Goal: Entertainment & Leisure: Consume media (video, audio)

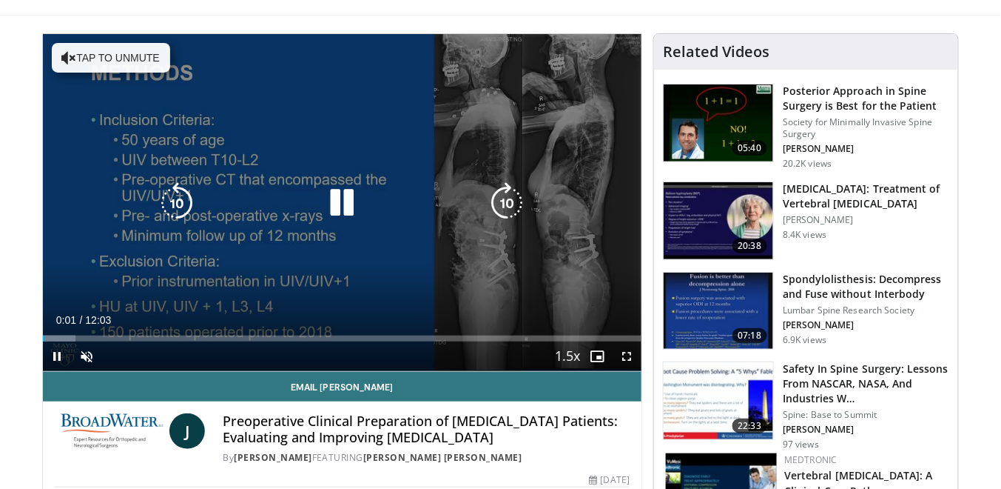
scroll to position [118, 0]
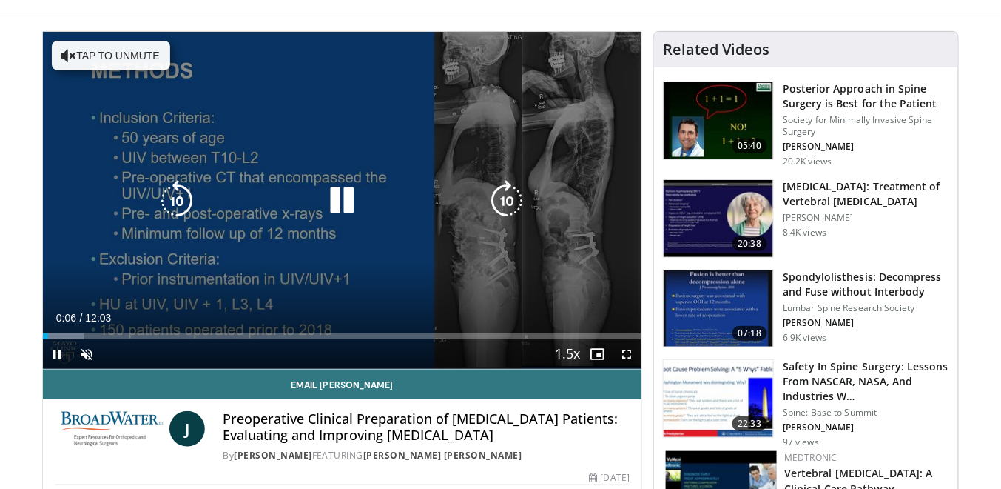
click at [345, 199] on icon "Video Player" at bounding box center [341, 200] width 41 height 41
click at [345, 198] on icon "Video Player" at bounding box center [341, 200] width 41 height 41
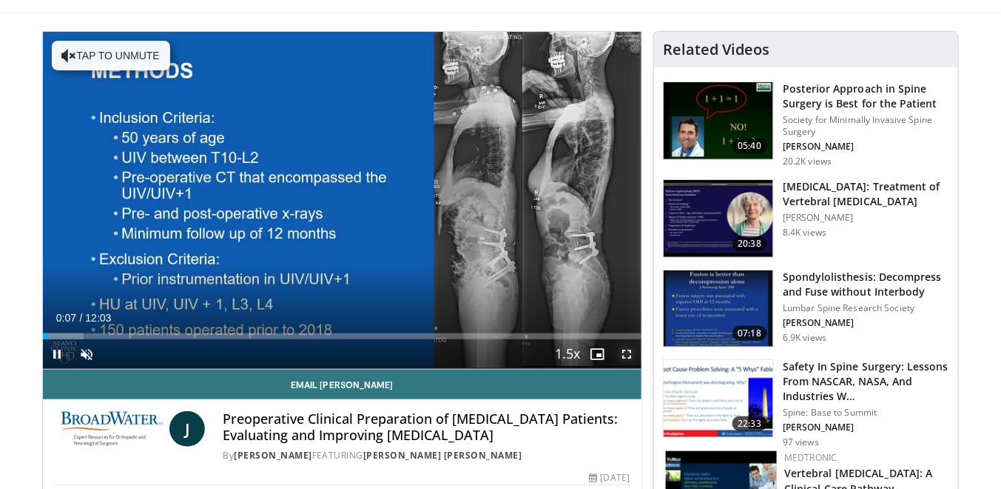
click at [624, 346] on span "Video Player" at bounding box center [627, 354] width 30 height 30
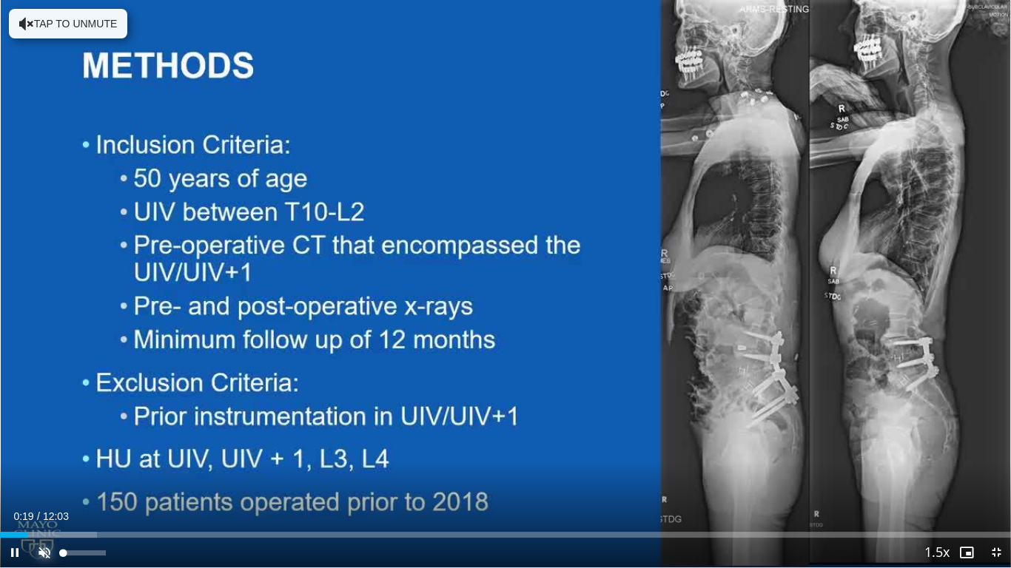
click at [38, 488] on span "Video Player" at bounding box center [45, 553] width 30 height 30
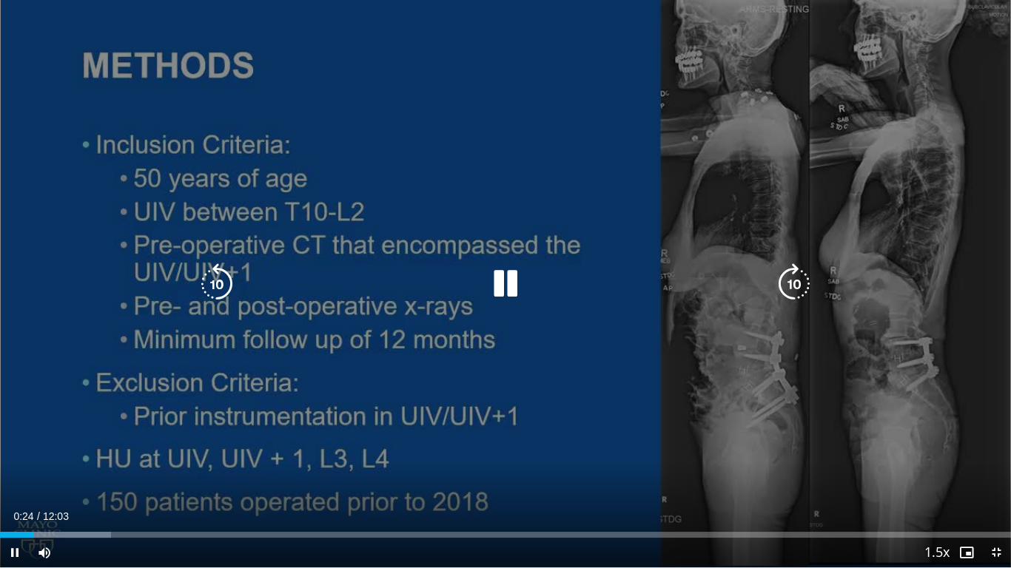
click at [204, 349] on div "10 seconds Tap to unmute" at bounding box center [505, 284] width 1011 height 568
click at [229, 369] on div "10 seconds Tap to unmute" at bounding box center [505, 284] width 1011 height 568
click at [887, 476] on div "10 seconds Tap to unmute" at bounding box center [505, 284] width 1011 height 568
click at [890, 476] on div "10 seconds Tap to unmute" at bounding box center [505, 284] width 1011 height 568
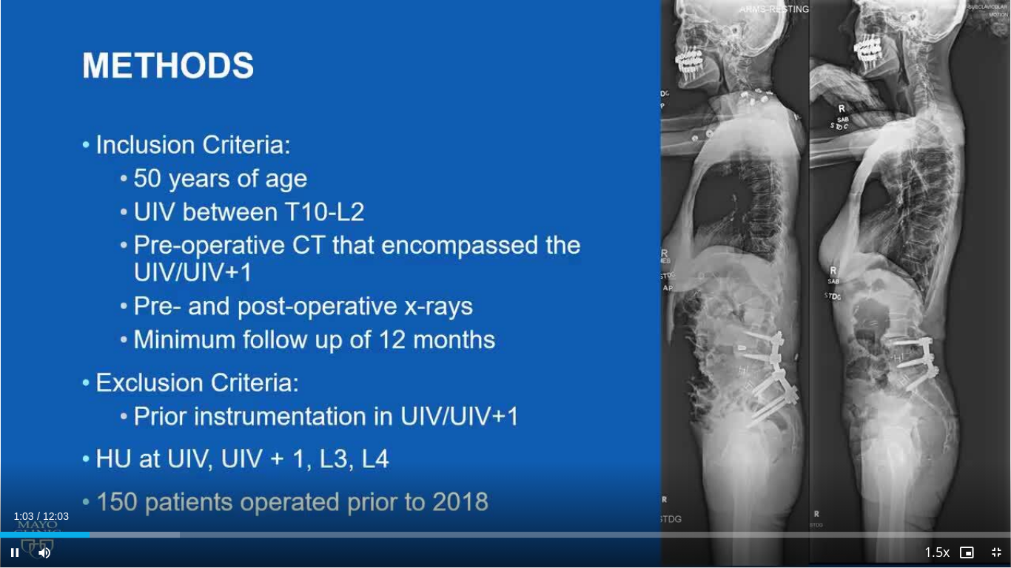
click at [565, 488] on div "Current Time 1:03 / Duration 12:03" at bounding box center [505, 516] width 1011 height 13
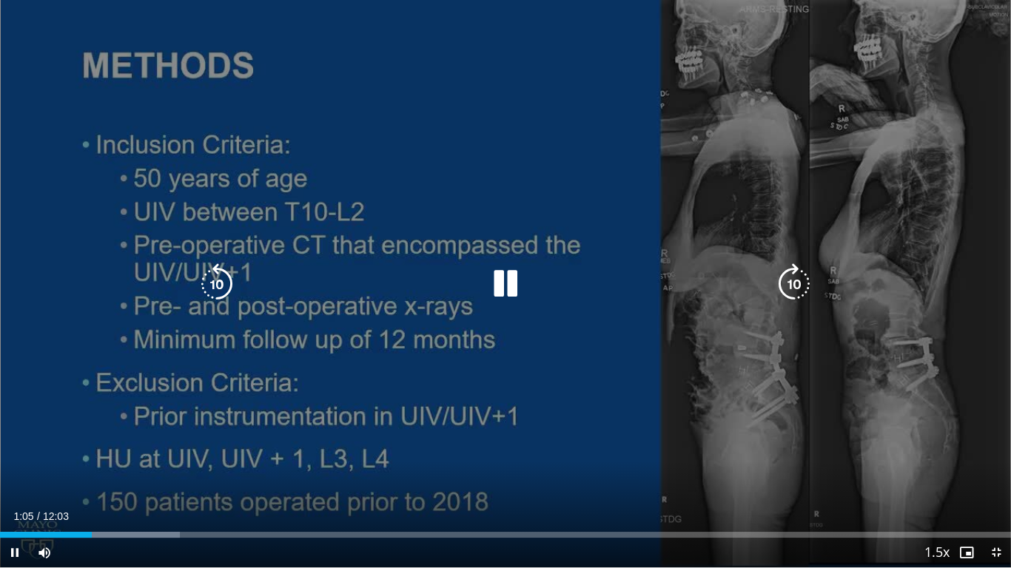
click at [673, 446] on div "10 seconds Tap to unmute" at bounding box center [505, 284] width 1011 height 568
click at [302, 475] on div "10 seconds Tap to unmute" at bounding box center [505, 284] width 1011 height 568
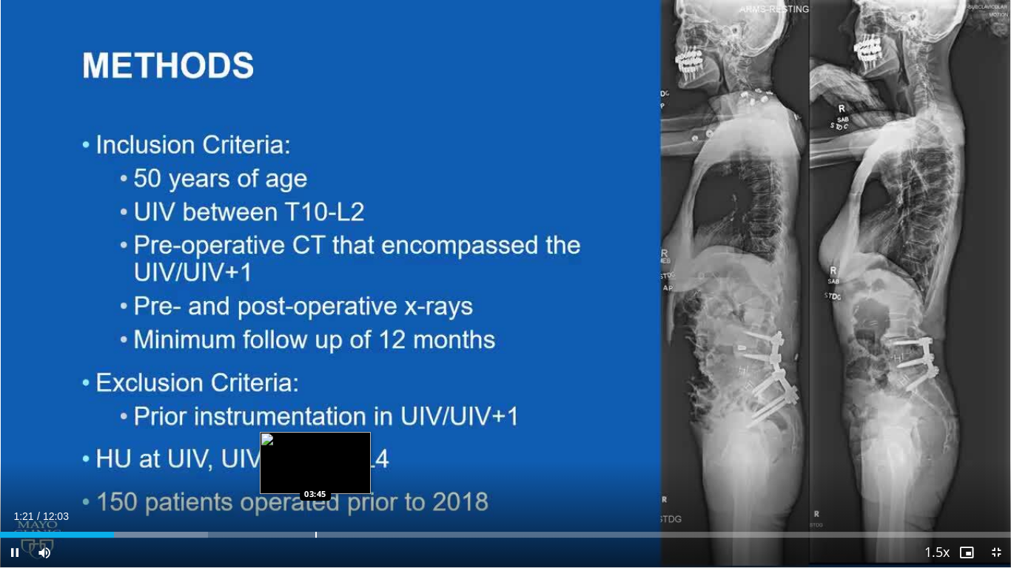
click at [303, 488] on div "Loaded : 20.57% 01:21 03:45" at bounding box center [505, 531] width 1011 height 14
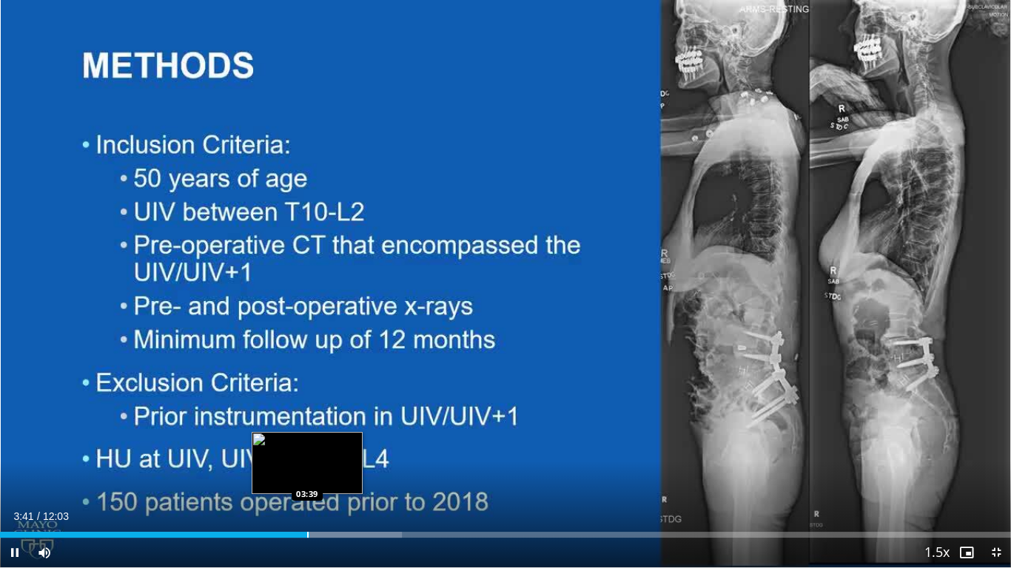
click at [305, 488] on div "Loaded : 39.77% 03:41 03:39" at bounding box center [505, 535] width 1011 height 6
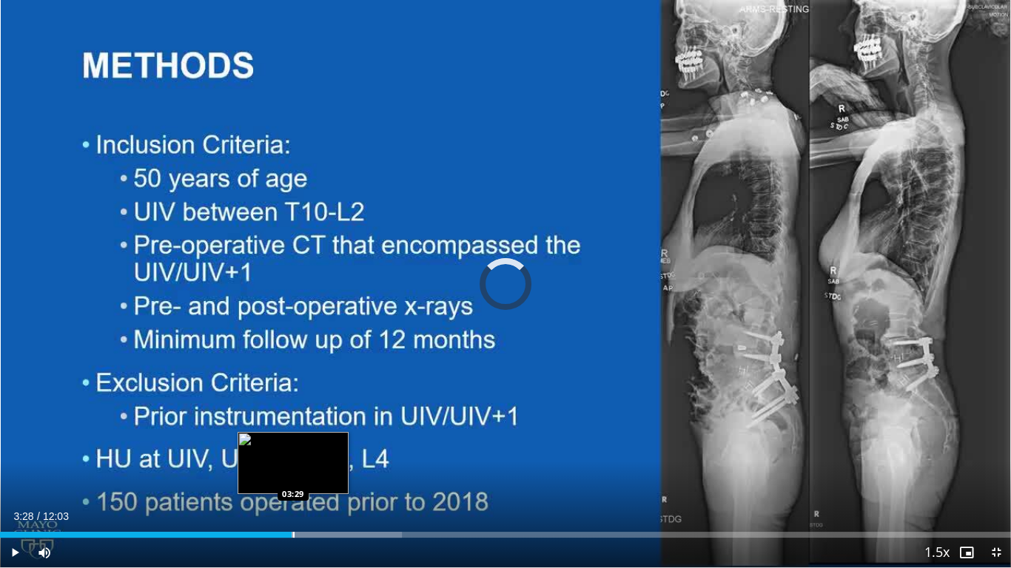
click at [292, 488] on div "Loaded : 39.77% 03:28 03:29" at bounding box center [505, 535] width 1011 height 6
click at [289, 488] on div "Progress Bar" at bounding box center [289, 535] width 1 height 6
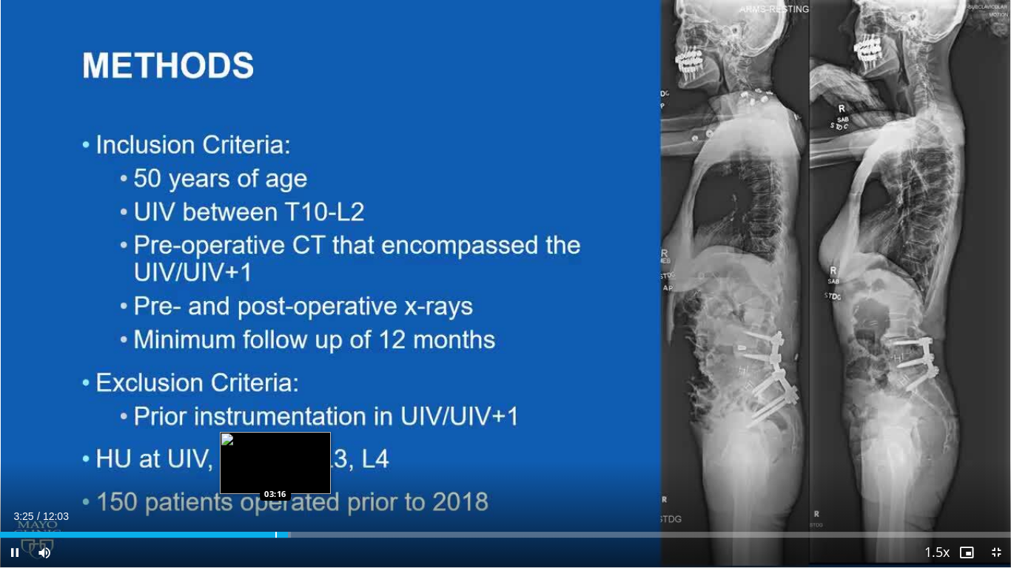
click at [275, 488] on div "Progress Bar" at bounding box center [275, 535] width 1 height 6
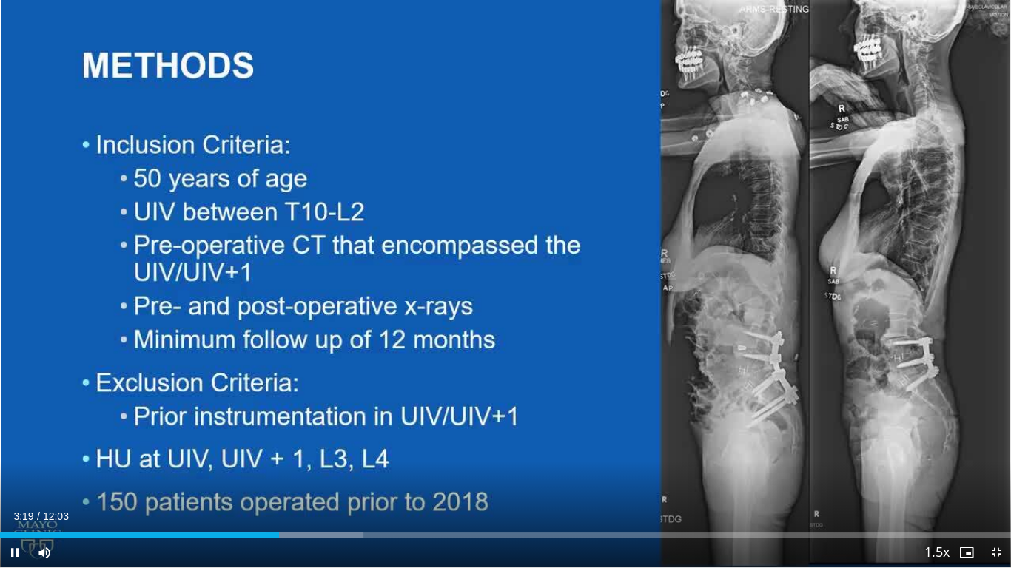
click at [266, 488] on div "Current Time 3:19 / Duration 12:03 Pause Skip Backward Skip Forward Mute Loaded…" at bounding box center [505, 553] width 1011 height 30
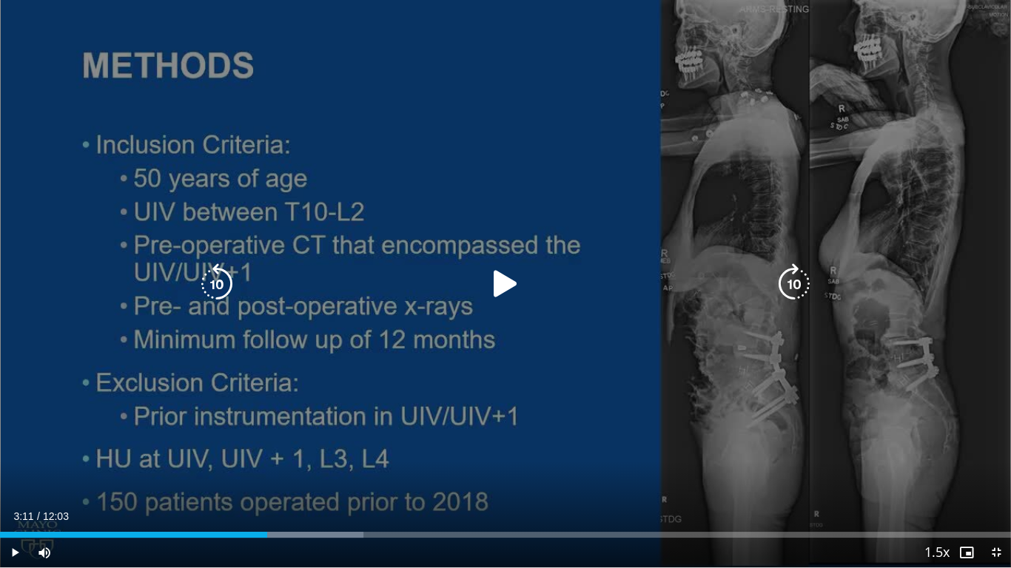
click at [266, 488] on div "03:11" at bounding box center [133, 535] width 267 height 6
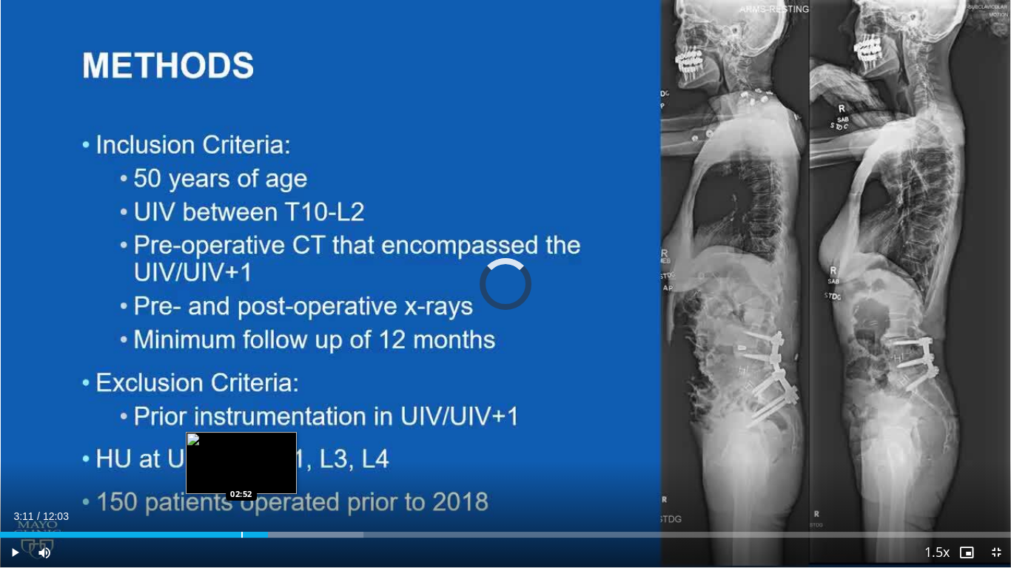
click at [240, 488] on div "Loaded : 35.95% 03:11 02:52" at bounding box center [505, 535] width 1011 height 6
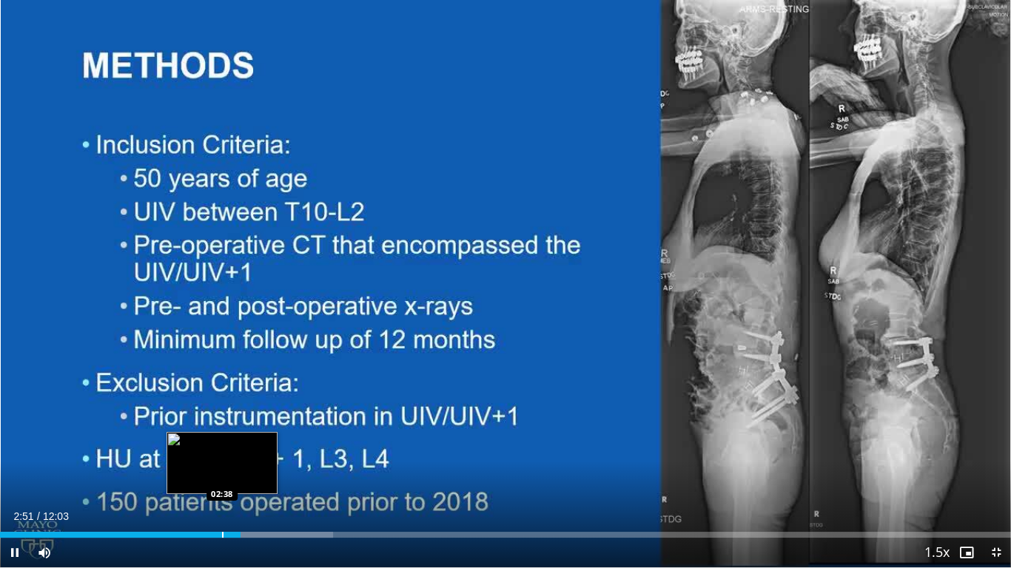
click at [218, 488] on div "Loaded : 32.91% 02:52 02:38" at bounding box center [505, 535] width 1011 height 6
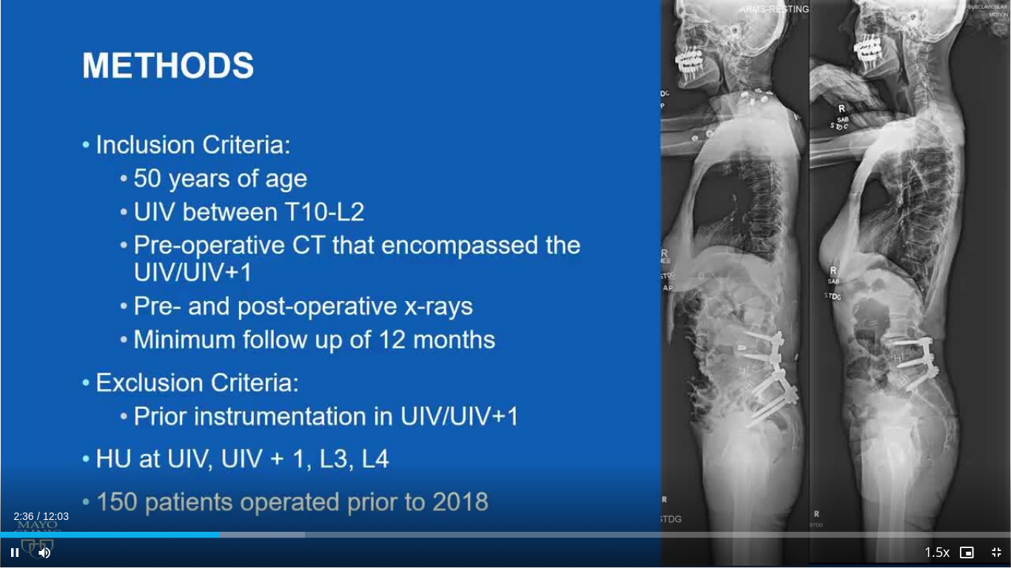
click at [199, 488] on div "Current Time 2:36 / Duration 12:03 Pause Skip Backward Skip Forward Mute Loaded…" at bounding box center [505, 553] width 1011 height 30
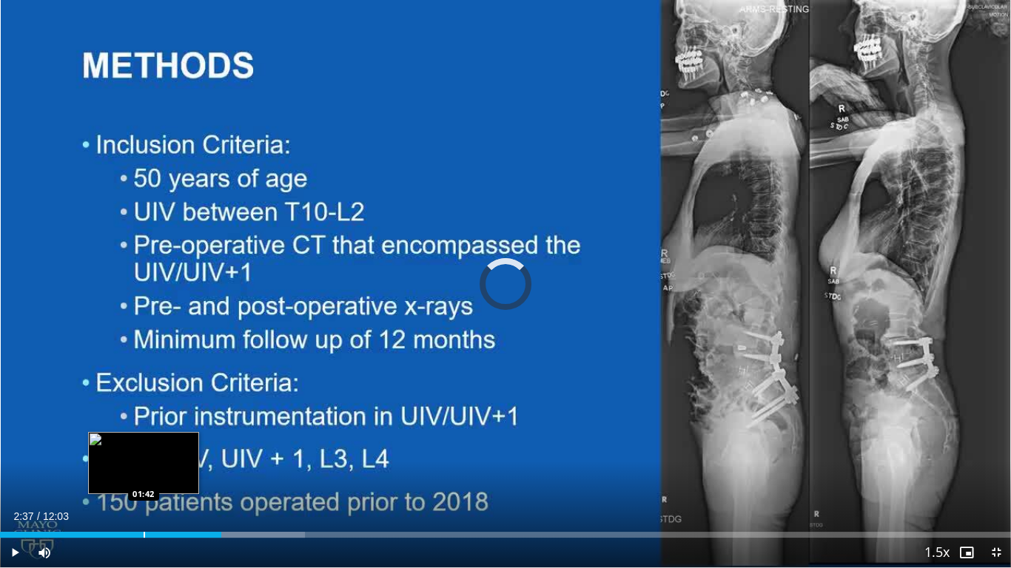
click at [141, 488] on div "Loaded : 30.17% 02:38 01:42" at bounding box center [505, 531] width 1011 height 14
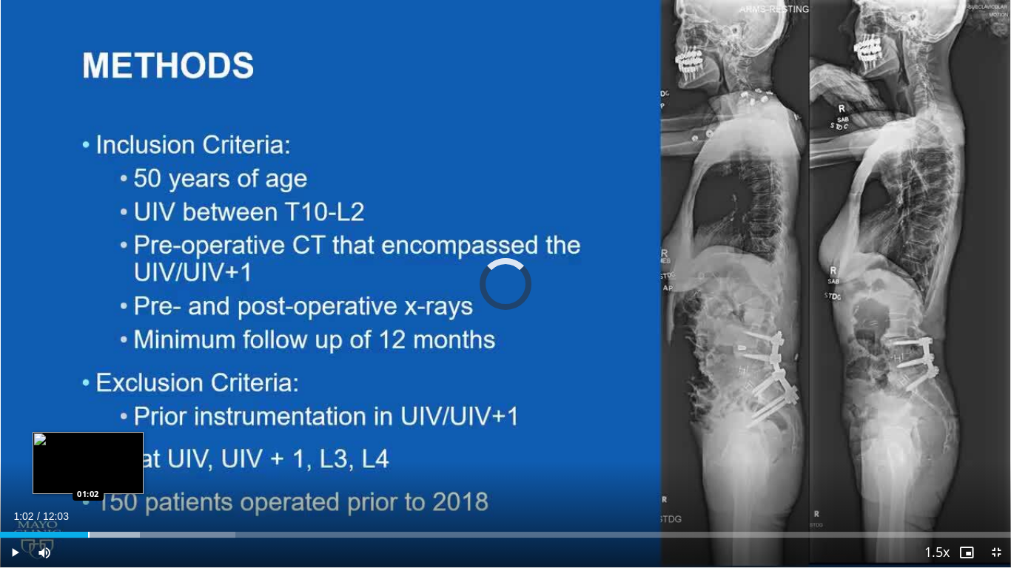
click at [88, 488] on div "Progress Bar" at bounding box center [88, 535] width 1 height 6
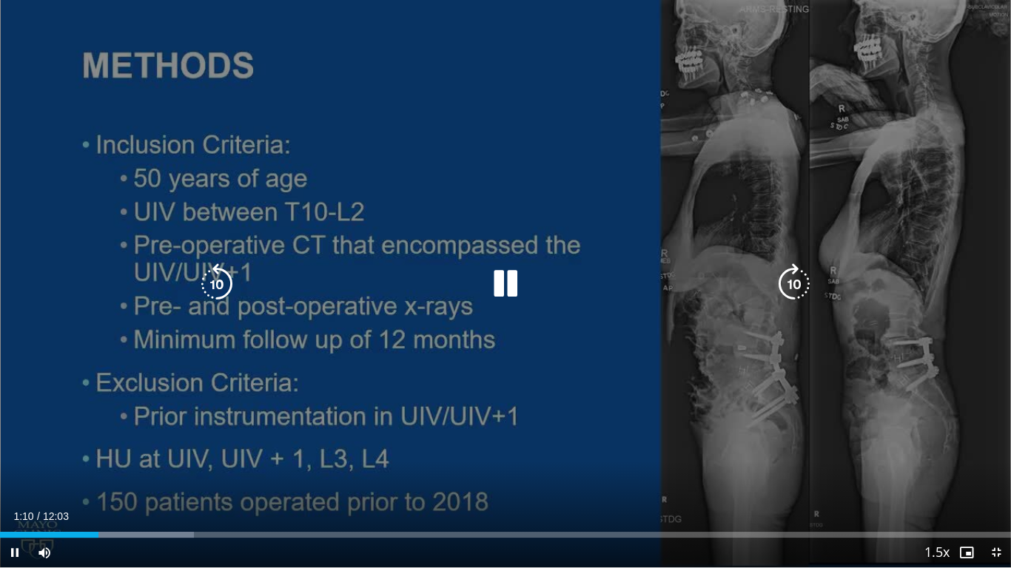
click at [924, 438] on div "10 seconds Tap to unmute" at bounding box center [505, 284] width 1011 height 568
click at [221, 283] on icon "Video Player" at bounding box center [216, 283] width 41 height 41
click at [240, 283] on div "Video Player" at bounding box center [505, 284] width 607 height 30
click at [223, 284] on icon "Video Player" at bounding box center [216, 283] width 41 height 41
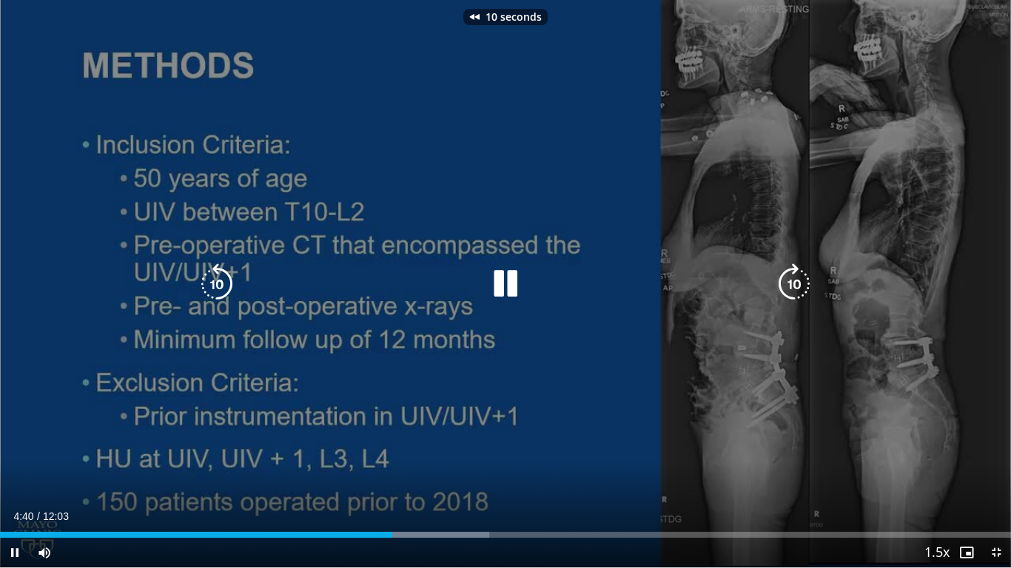
click at [223, 284] on icon "Video Player" at bounding box center [216, 283] width 41 height 41
click at [365, 299] on div "30 seconds Tap to unmute" at bounding box center [505, 284] width 1011 height 568
click at [513, 286] on icon "Video Player" at bounding box center [505, 283] width 41 height 41
click at [221, 292] on icon "Video Player" at bounding box center [216, 283] width 41 height 41
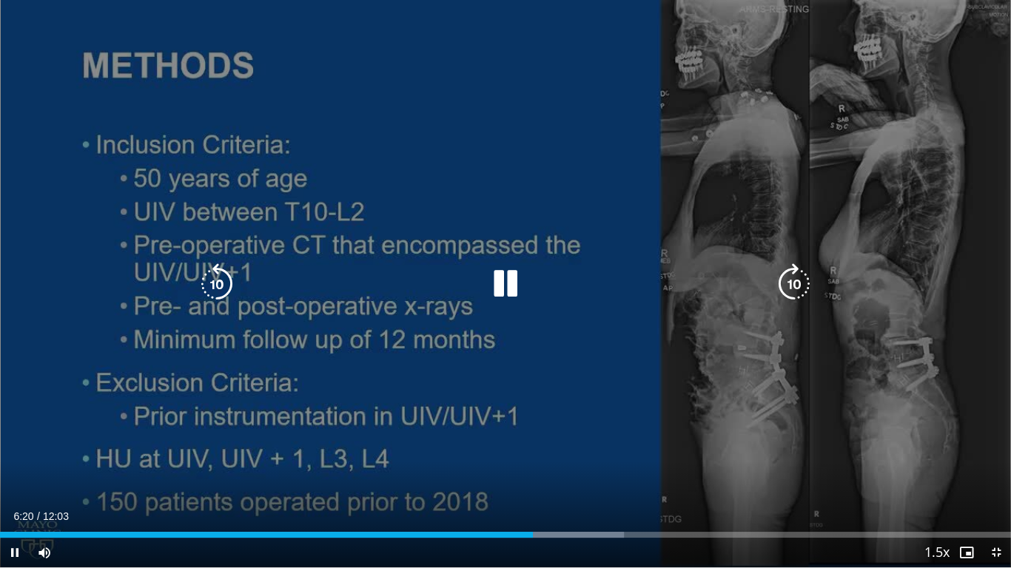
click at [227, 285] on icon "Video Player" at bounding box center [216, 283] width 41 height 41
click at [509, 287] on icon "Video Player" at bounding box center [505, 283] width 41 height 41
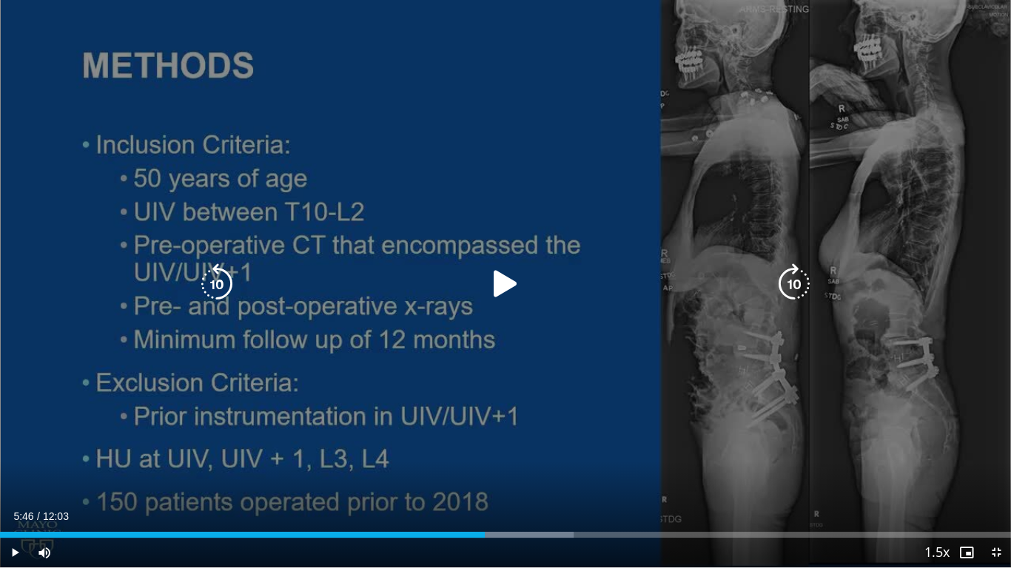
click at [510, 286] on icon "Video Player" at bounding box center [505, 283] width 41 height 41
click at [780, 281] on icon "Video Player" at bounding box center [793, 283] width 41 height 41
click at [511, 292] on icon "Video Player" at bounding box center [505, 283] width 41 height 41
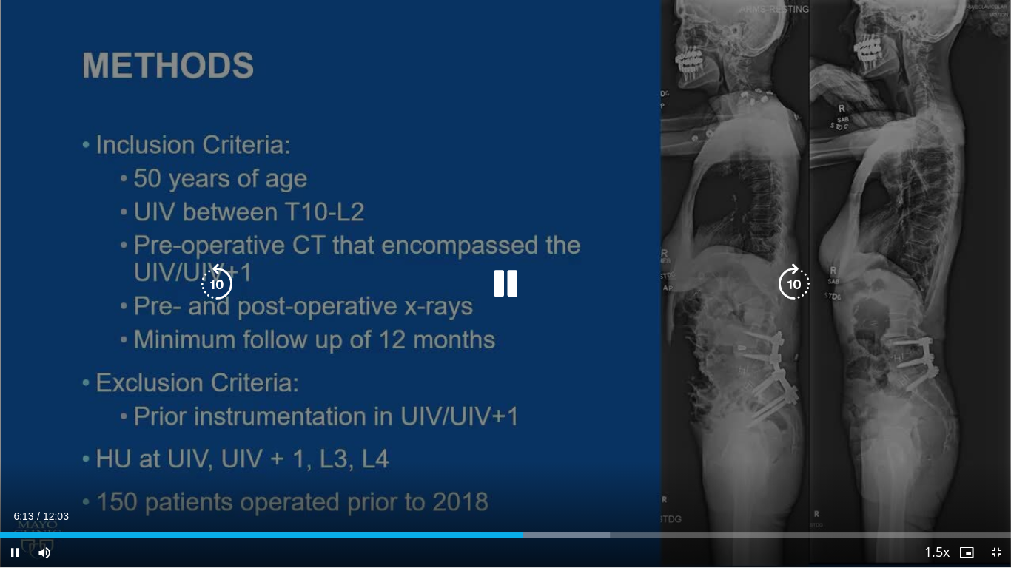
click at [541, 419] on div "20 seconds Tap to unmute" at bounding box center [505, 284] width 1011 height 568
click at [508, 268] on icon "Video Player" at bounding box center [505, 283] width 41 height 41
click at [508, 269] on icon "Video Player" at bounding box center [505, 283] width 41 height 41
click at [711, 441] on div "20 seconds Tap to unmute" at bounding box center [505, 284] width 1011 height 568
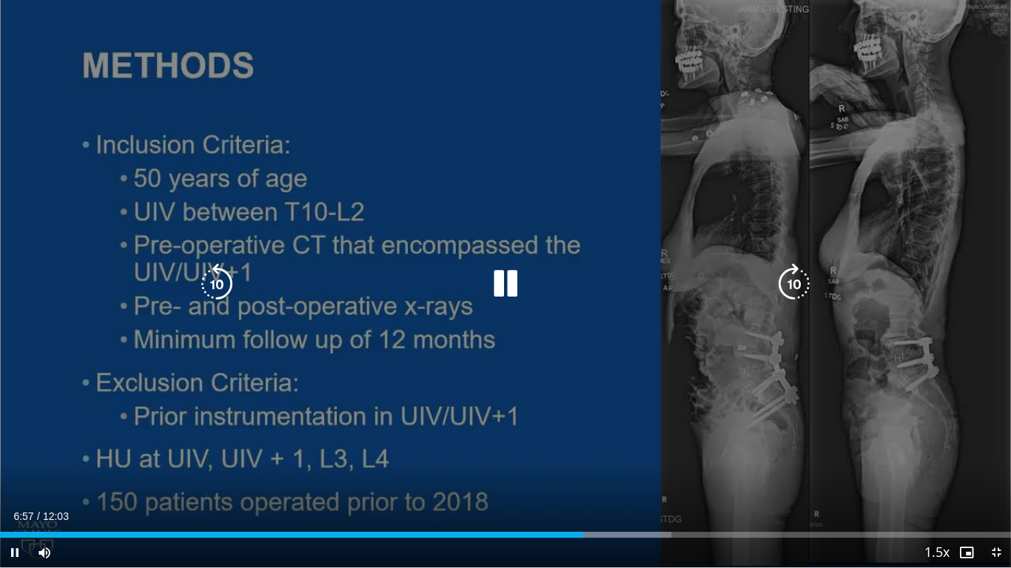
click at [357, 457] on div "20 seconds Tap to unmute" at bounding box center [505, 284] width 1011 height 568
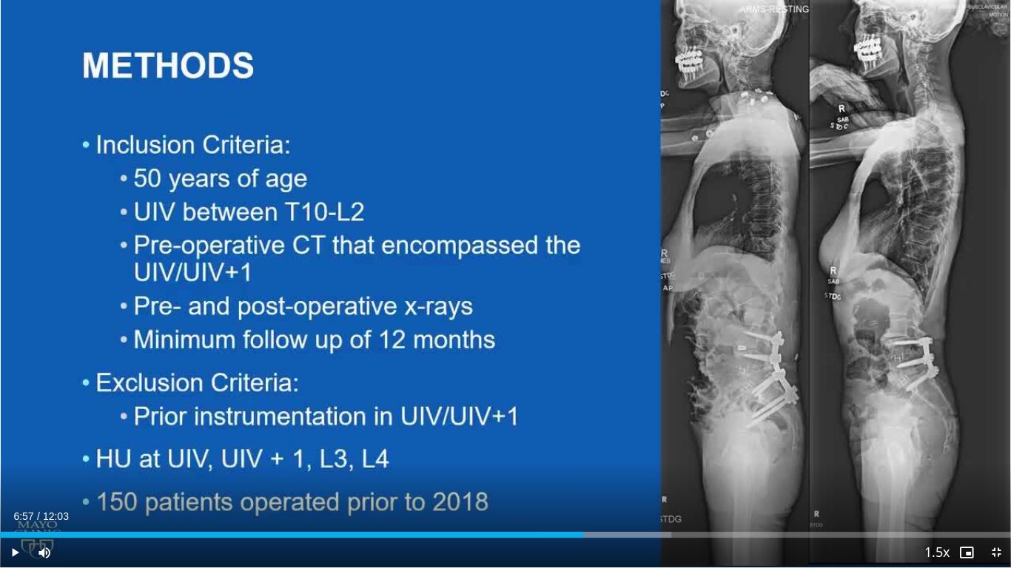
click at [357, 457] on div "20 seconds Tap to unmute" at bounding box center [505, 284] width 1011 height 568
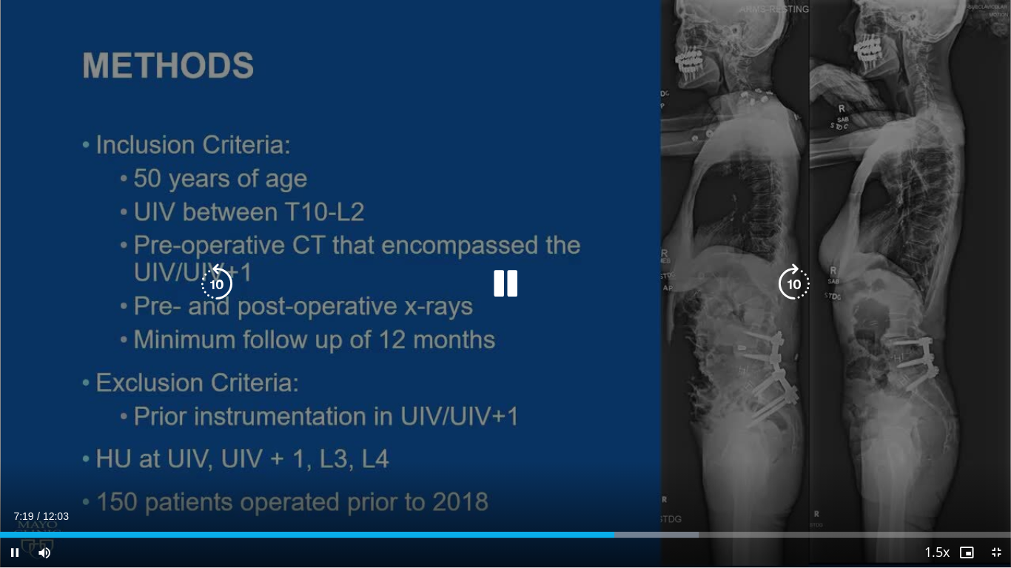
click at [543, 406] on div "20 seconds Tap to unmute" at bounding box center [505, 284] width 1011 height 568
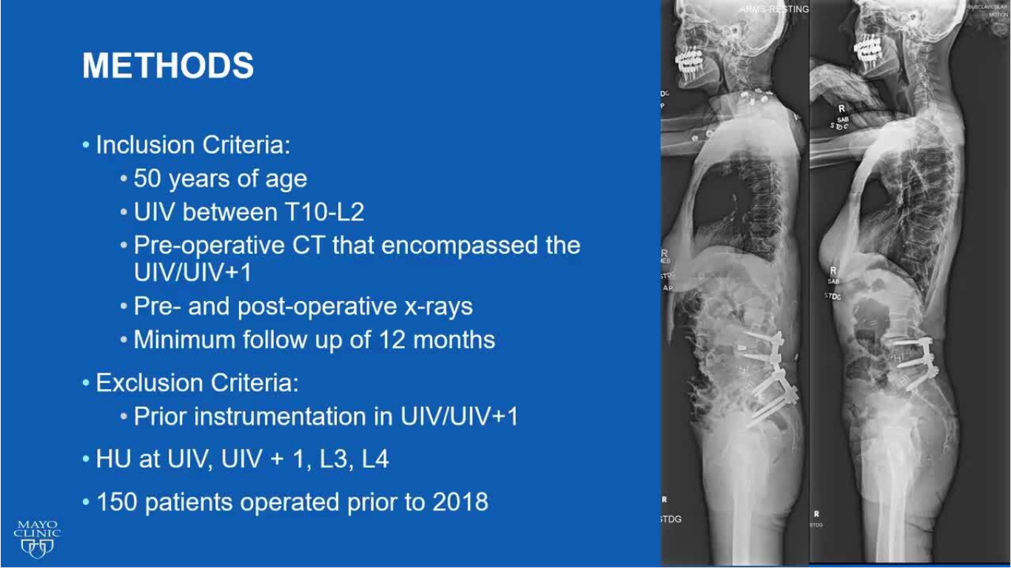
click at [543, 406] on div "20 seconds Tap to unmute" at bounding box center [505, 284] width 1011 height 568
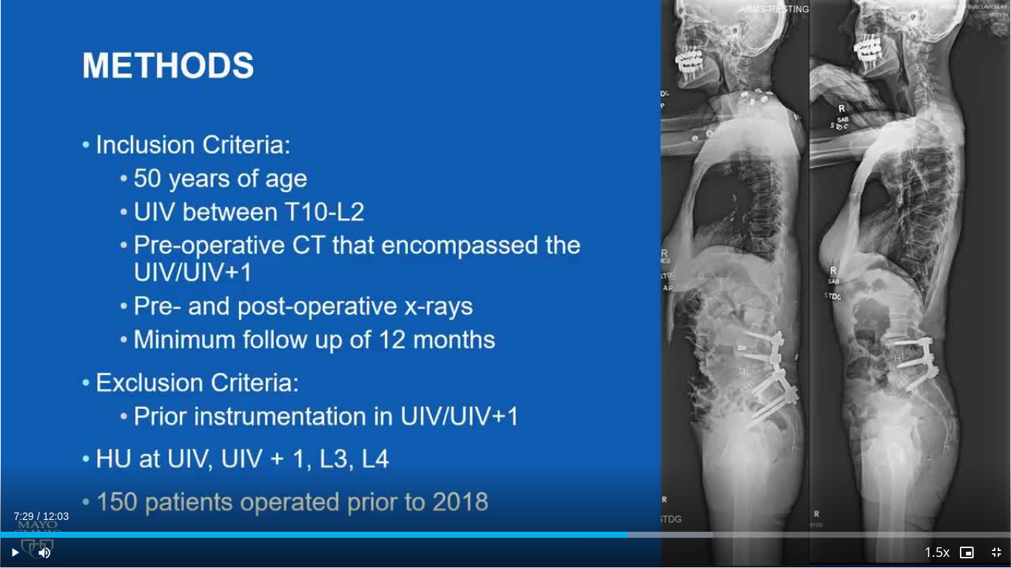
click at [543, 406] on div "20 seconds Tap to unmute" at bounding box center [505, 284] width 1011 height 568
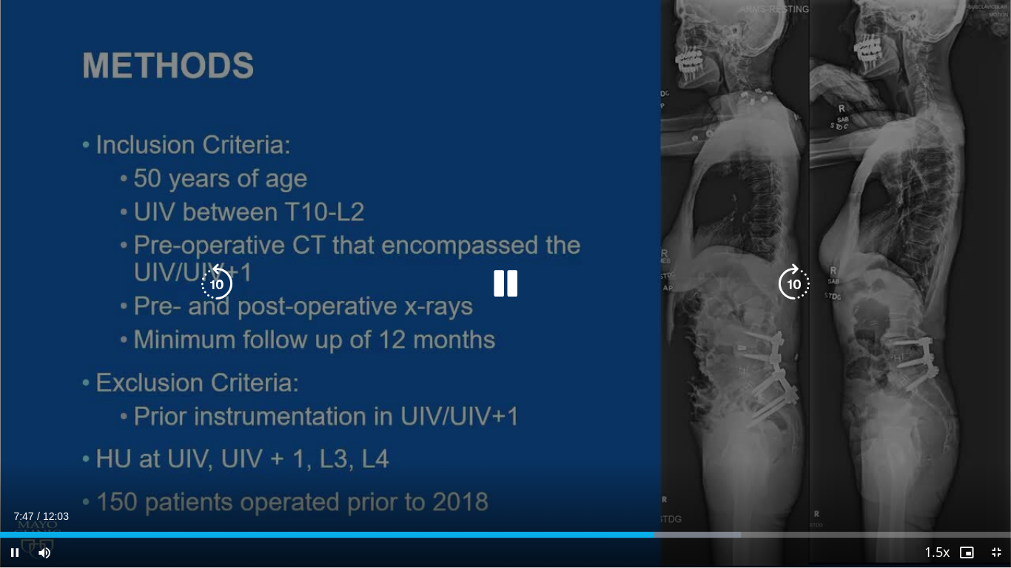
click at [238, 453] on div "20 seconds Tap to unmute" at bounding box center [505, 284] width 1011 height 568
click at [574, 375] on div "20 seconds Tap to unmute" at bounding box center [505, 284] width 1011 height 568
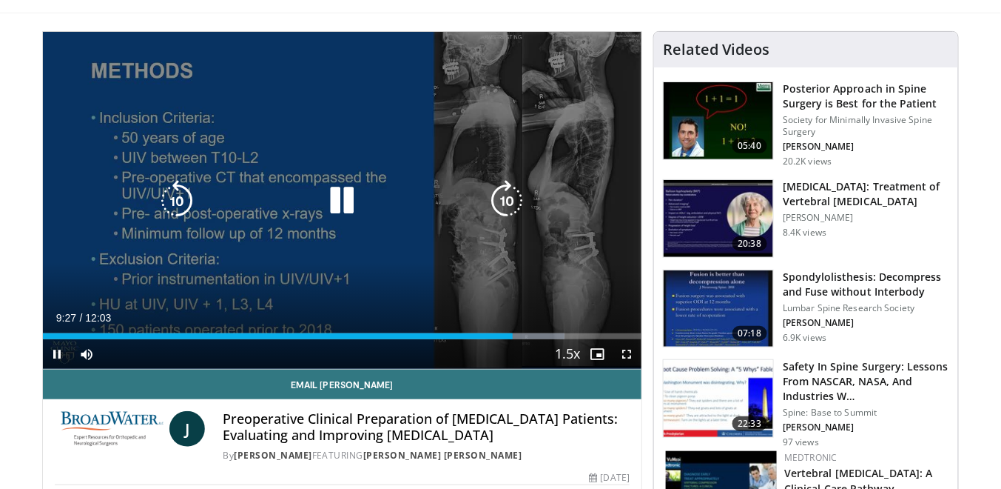
click at [326, 195] on icon "Video Player" at bounding box center [341, 200] width 41 height 41
click at [377, 201] on div "Video Player" at bounding box center [342, 201] width 360 height 30
click at [335, 195] on icon "Video Player" at bounding box center [341, 200] width 41 height 41
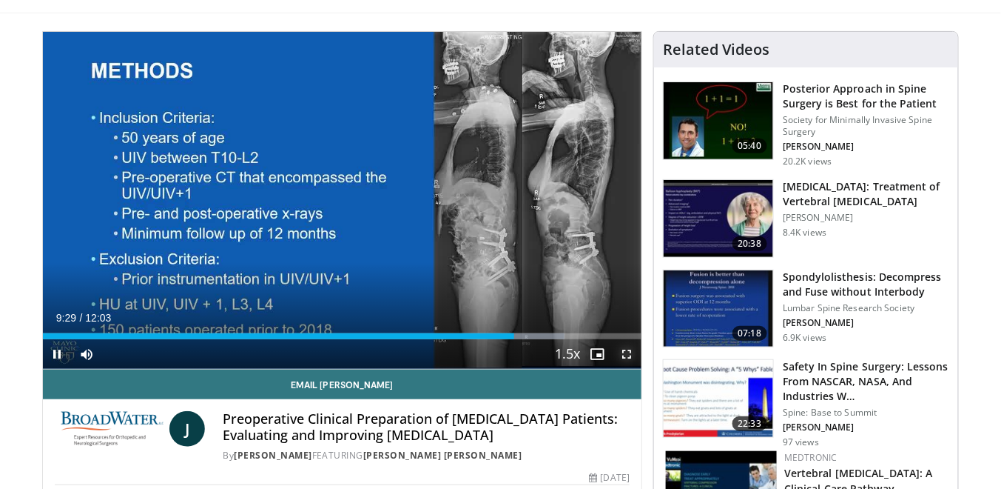
click at [634, 347] on span "Video Player" at bounding box center [627, 354] width 30 height 30
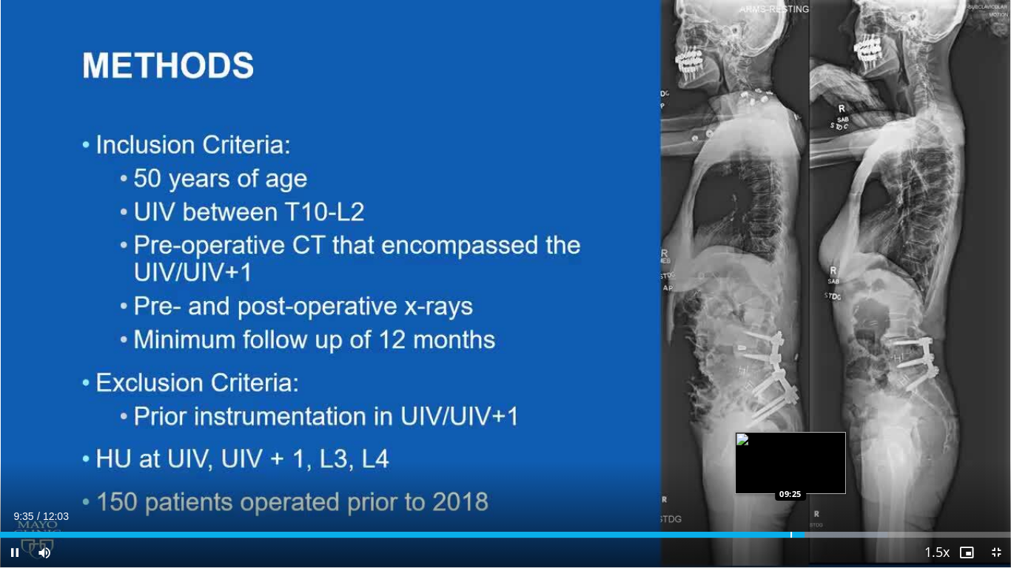
click at [790, 488] on div "Progress Bar" at bounding box center [790, 535] width 1 height 6
click at [780, 488] on div "Progress Bar" at bounding box center [780, 535] width 1 height 6
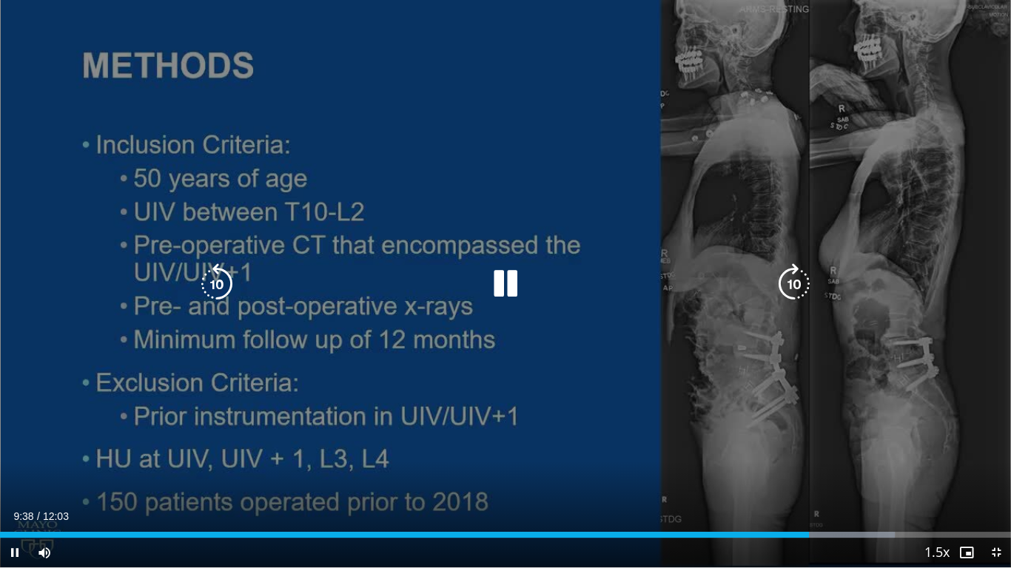
click at [642, 486] on div "20 seconds Tap to unmute" at bounding box center [505, 284] width 1011 height 568
click at [640, 486] on div "20 seconds Tap to unmute" at bounding box center [505, 284] width 1011 height 568
click at [640, 480] on div "20 seconds Tap to unmute" at bounding box center [505, 284] width 1011 height 568
click at [943, 407] on div "20 seconds Tap to unmute" at bounding box center [505, 284] width 1011 height 568
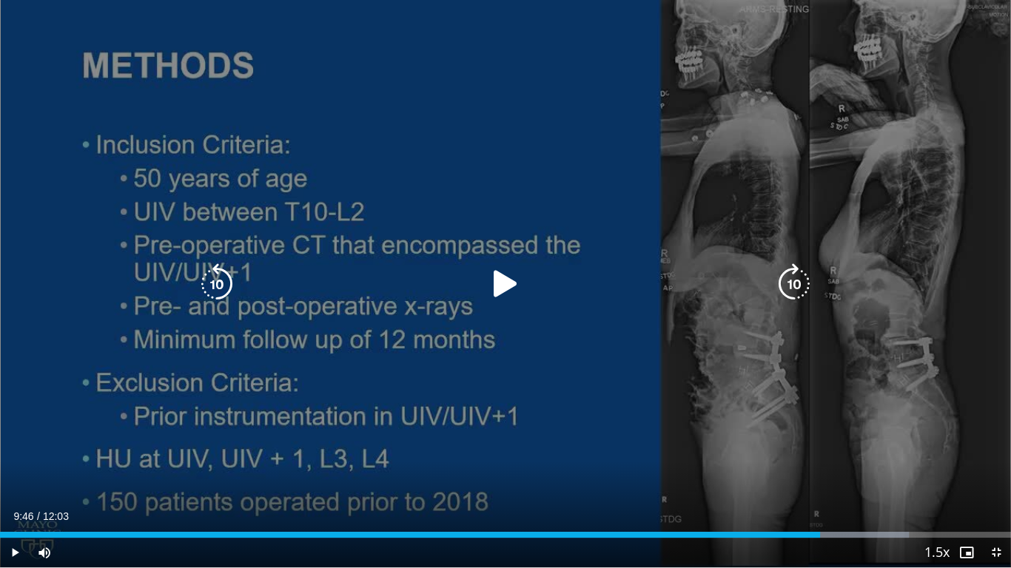
click at [959, 485] on div "20 seconds Tap to unmute" at bounding box center [505, 284] width 1011 height 568
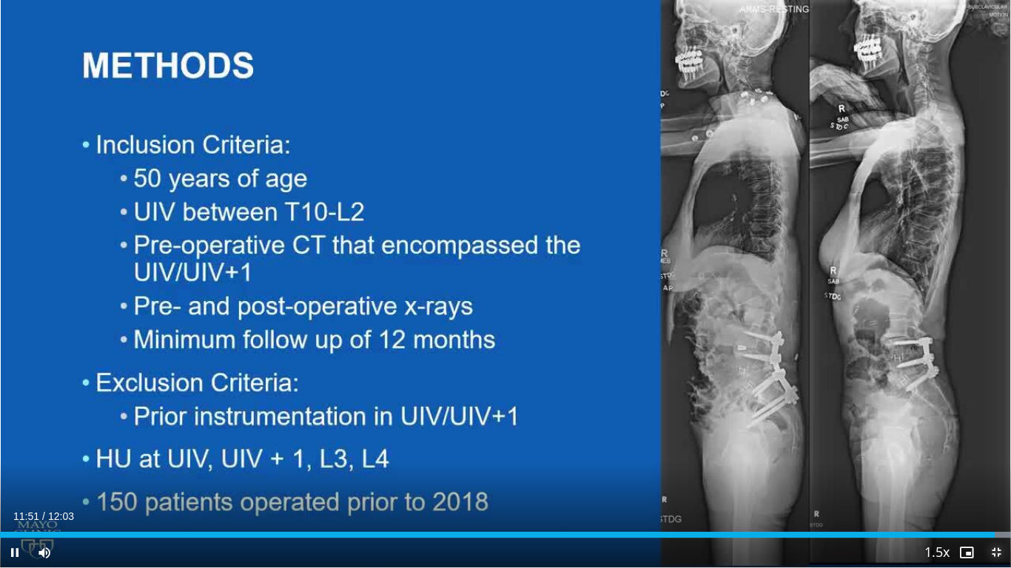
click at [997, 488] on span "Video Player" at bounding box center [996, 553] width 30 height 30
